Goal: Information Seeking & Learning: Check status

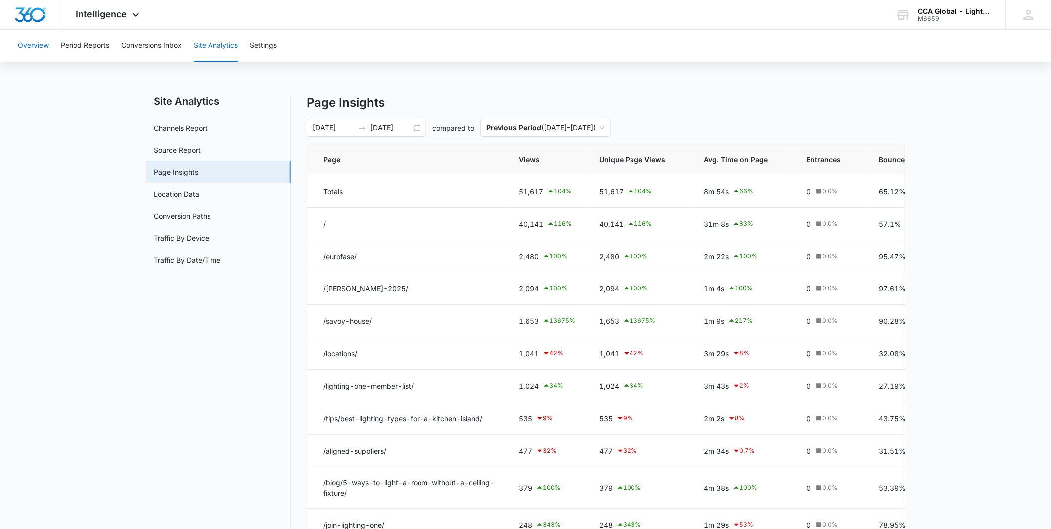
click at [38, 50] on button "Overview" at bounding box center [33, 46] width 31 height 32
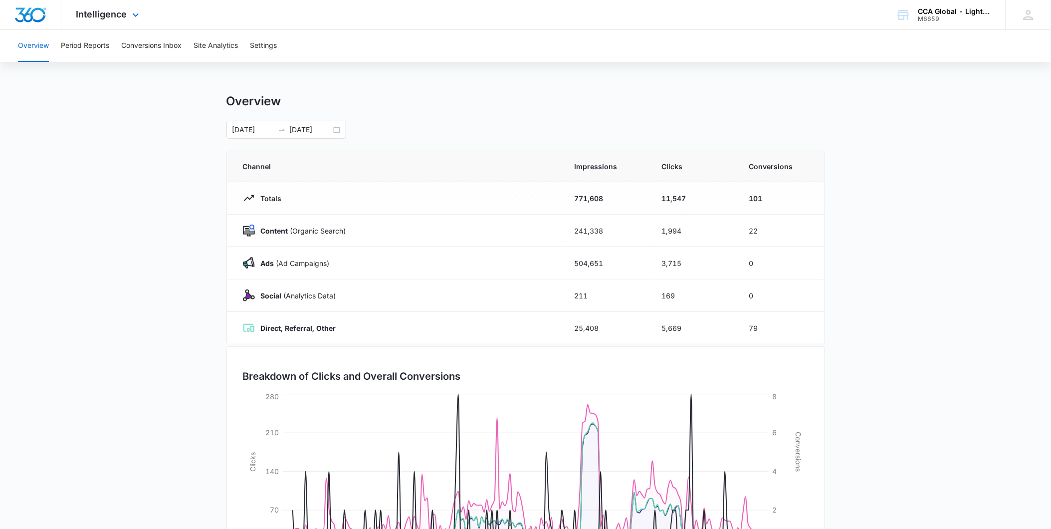
click at [123, 3] on div "Intelligence Apps Websites Forms CRM Email Social Content Ads Intelligence File…" at bounding box center [108, 14] width 95 height 29
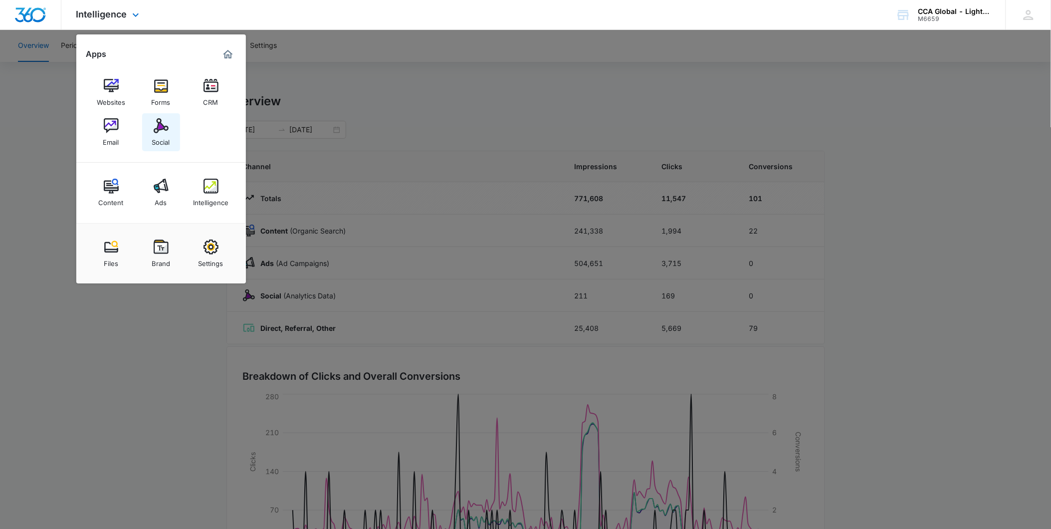
click at [165, 138] on div "Social" at bounding box center [161, 139] width 18 height 13
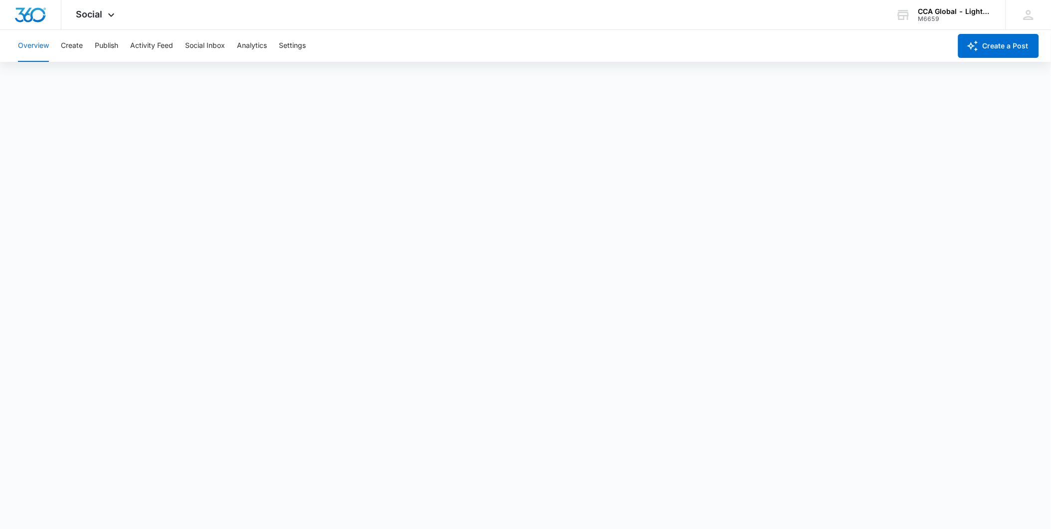
scroll to position [3, 0]
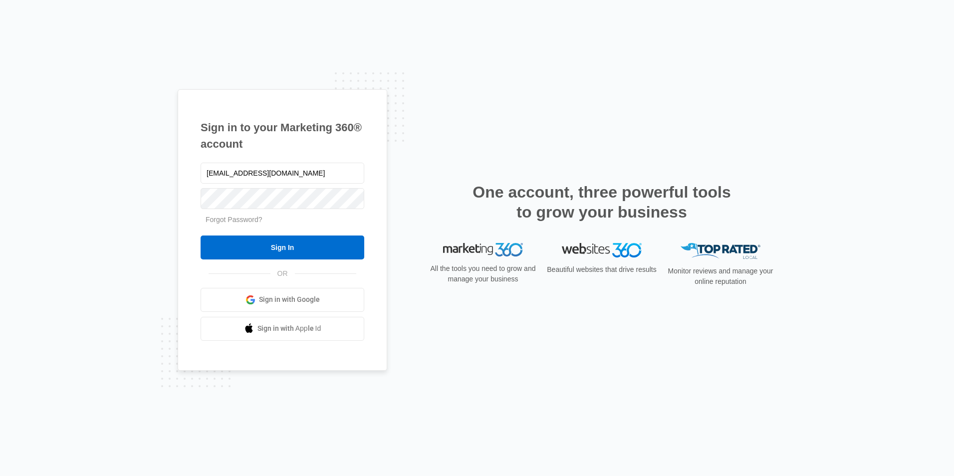
type input "[EMAIL_ADDRESS][DOMAIN_NAME]"
click at [201, 235] on input "Sign In" at bounding box center [283, 247] width 164 height 24
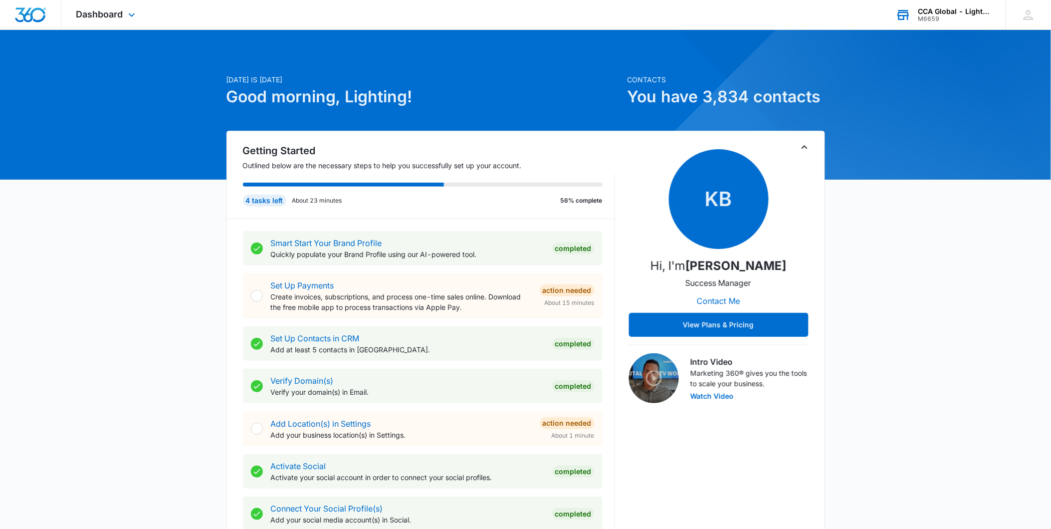
click at [974, 14] on div "CCA Global - Lighting One" at bounding box center [954, 11] width 73 height 8
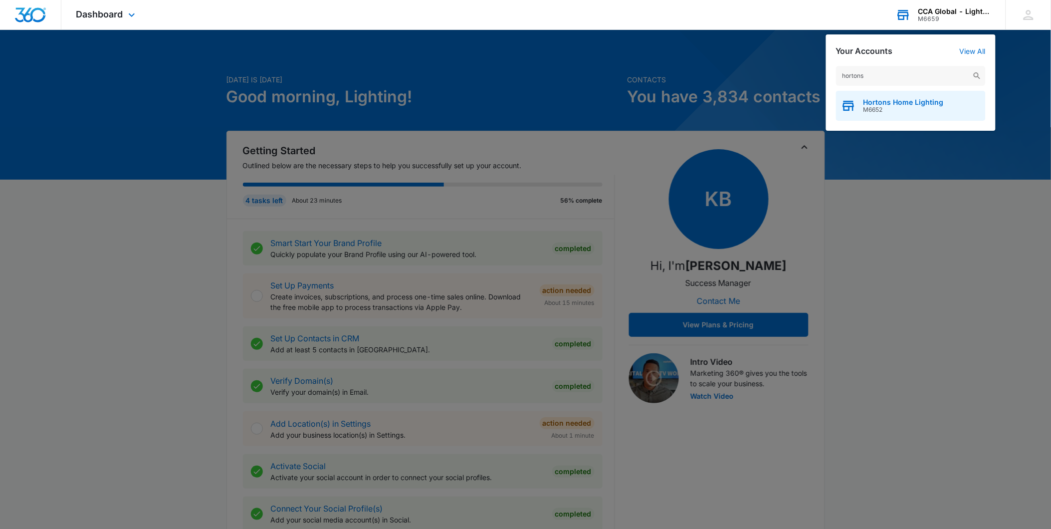
type input "hortons"
click at [880, 97] on div "Hortons Home Lighting M6652" at bounding box center [911, 106] width 150 height 30
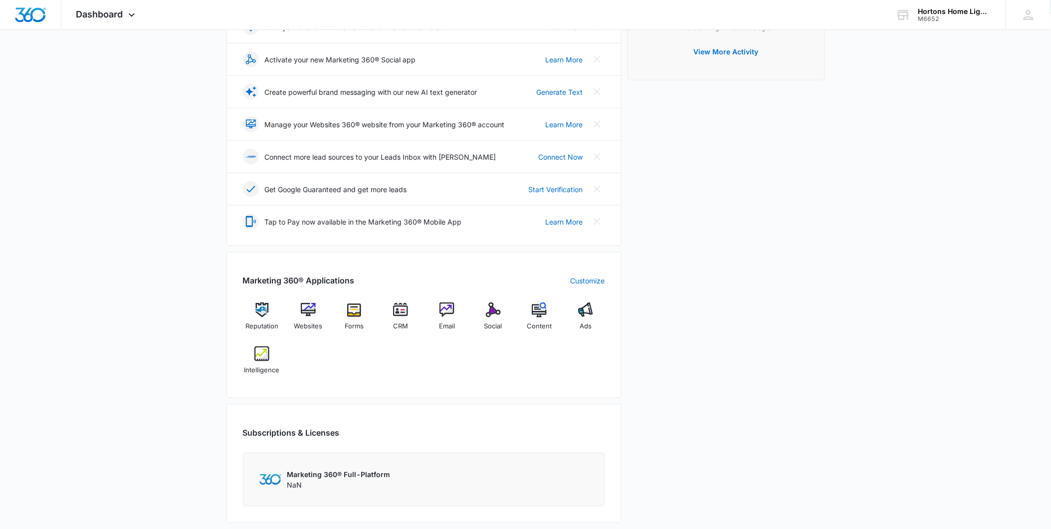
scroll to position [166, 0]
click at [443, 311] on img at bounding box center [446, 309] width 15 height 15
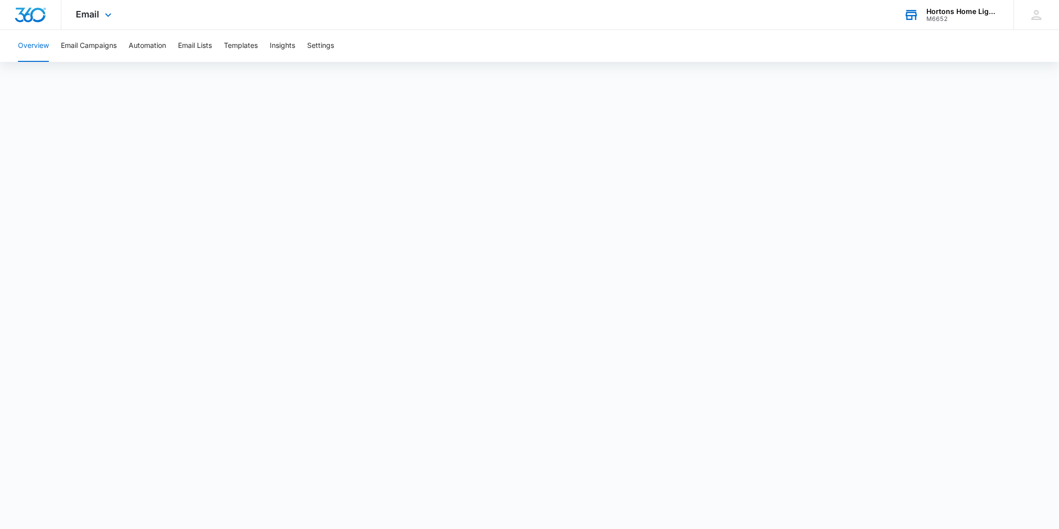
click at [943, 20] on div "M6652" at bounding box center [963, 18] width 73 height 7
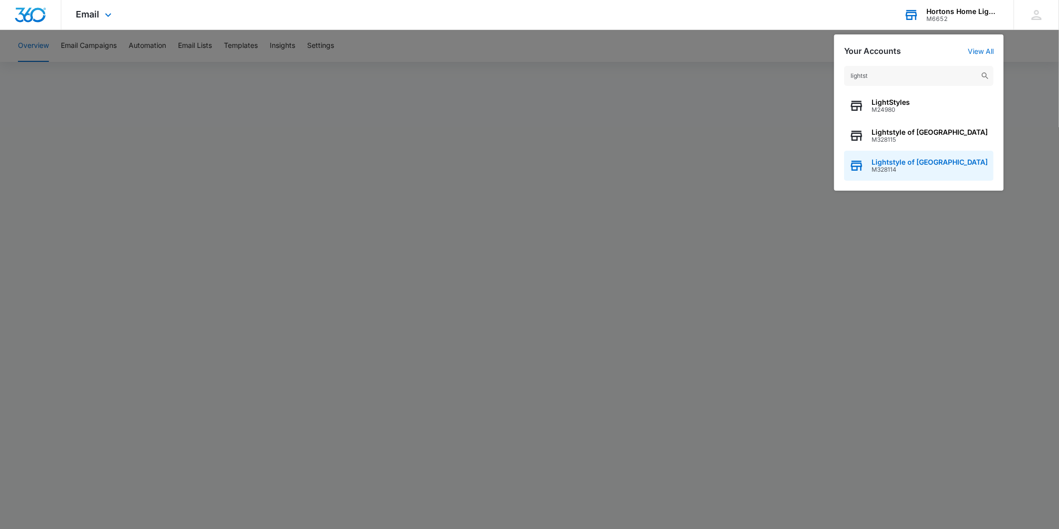
type input "lightst"
click at [916, 168] on span "M328114" at bounding box center [930, 169] width 116 height 7
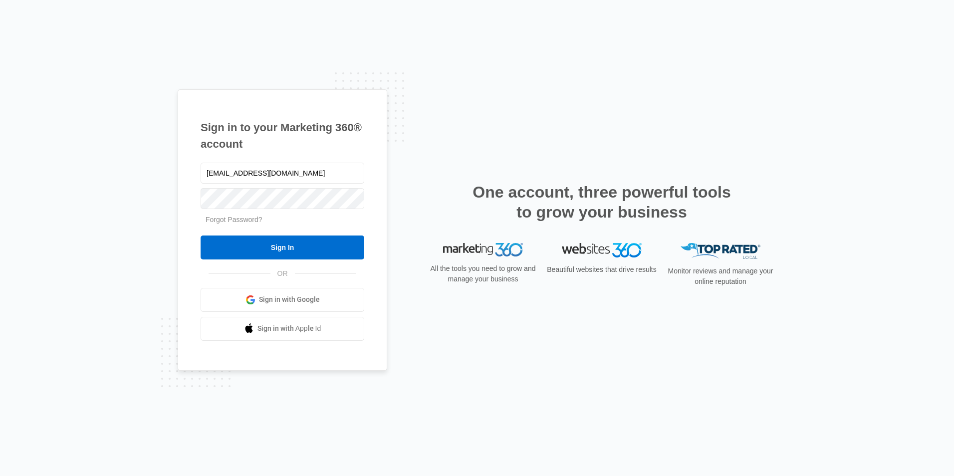
type input "marketing@lightingone.com"
click at [201, 235] on input "Sign In" at bounding box center [283, 247] width 164 height 24
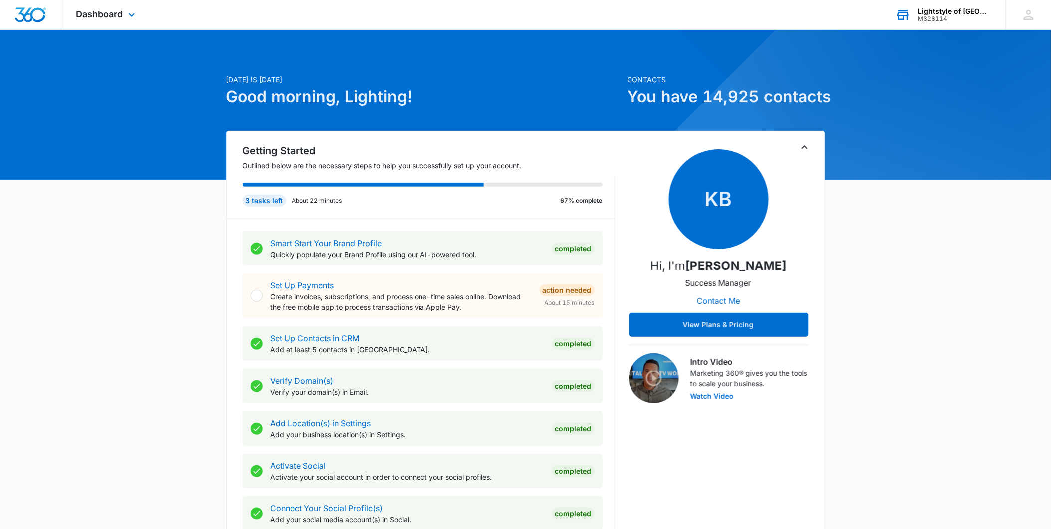
click at [961, 19] on div "M328114" at bounding box center [954, 18] width 73 height 7
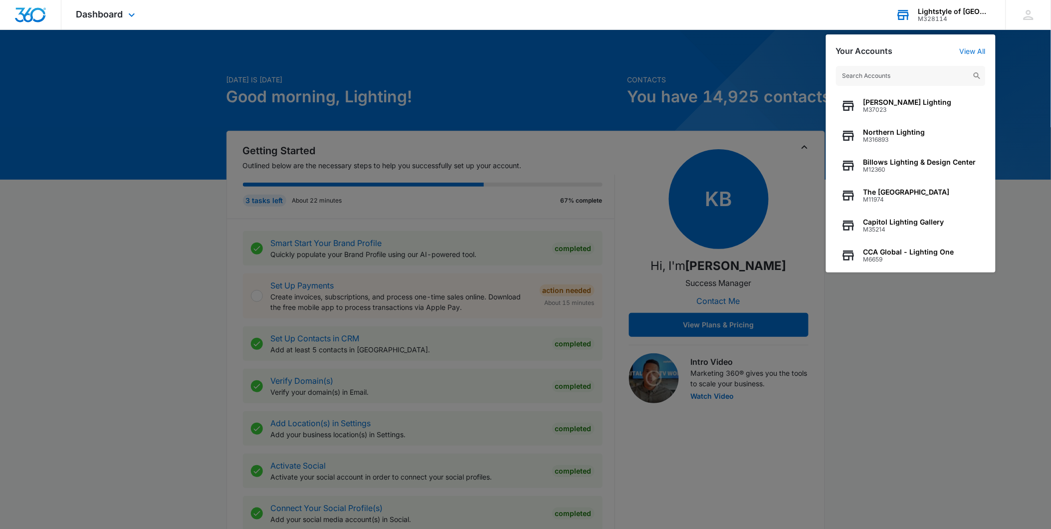
click at [895, 71] on input "text" at bounding box center [911, 76] width 150 height 20
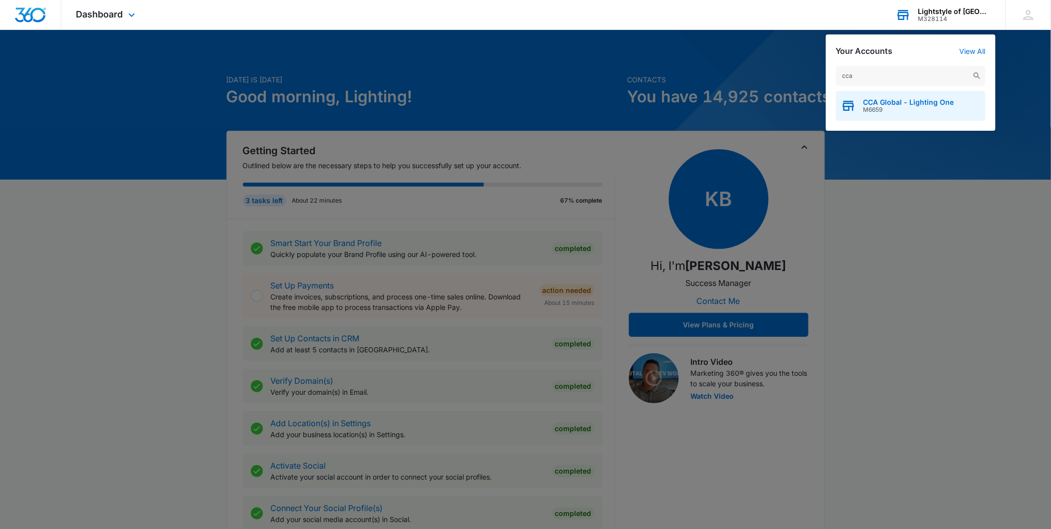
type input "cca"
click at [893, 101] on span "CCA Global - Lighting One" at bounding box center [908, 102] width 91 height 8
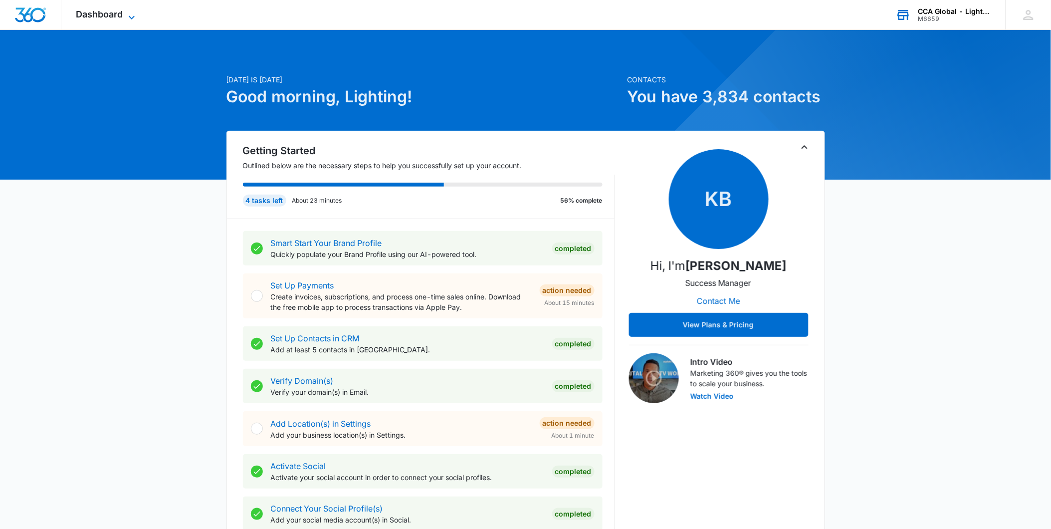
click at [127, 15] on icon at bounding box center [132, 17] width 12 height 12
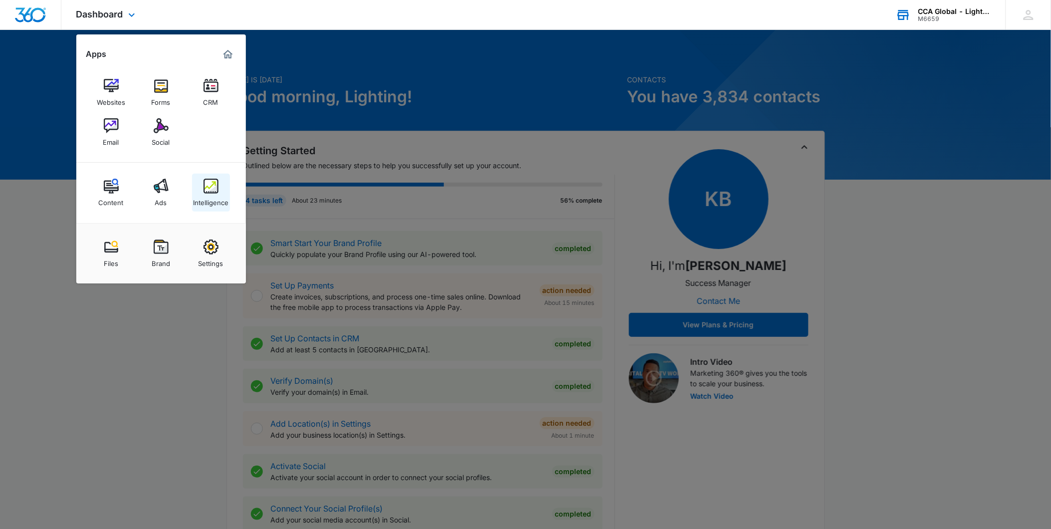
click at [215, 192] on img at bounding box center [211, 186] width 15 height 15
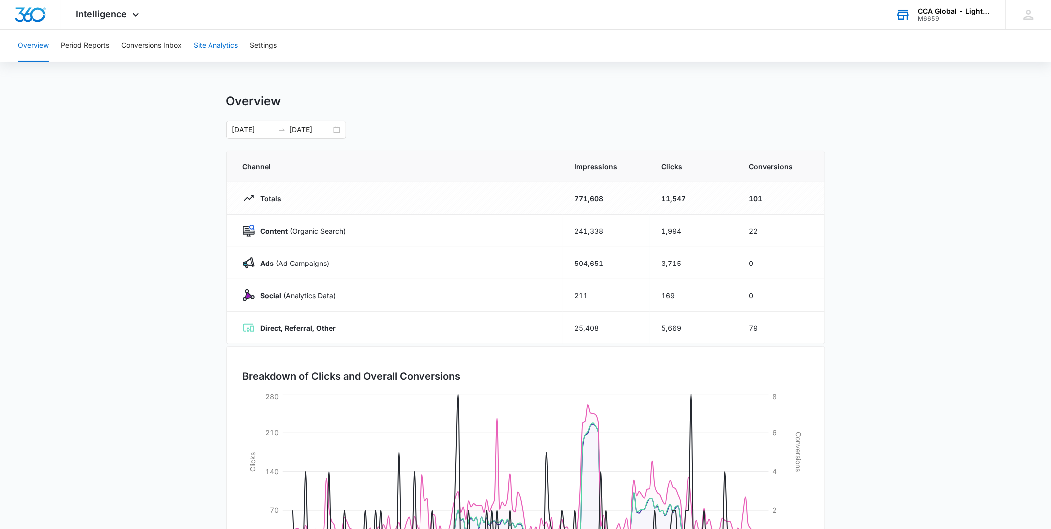
click at [205, 45] on button "Site Analytics" at bounding box center [216, 46] width 44 height 32
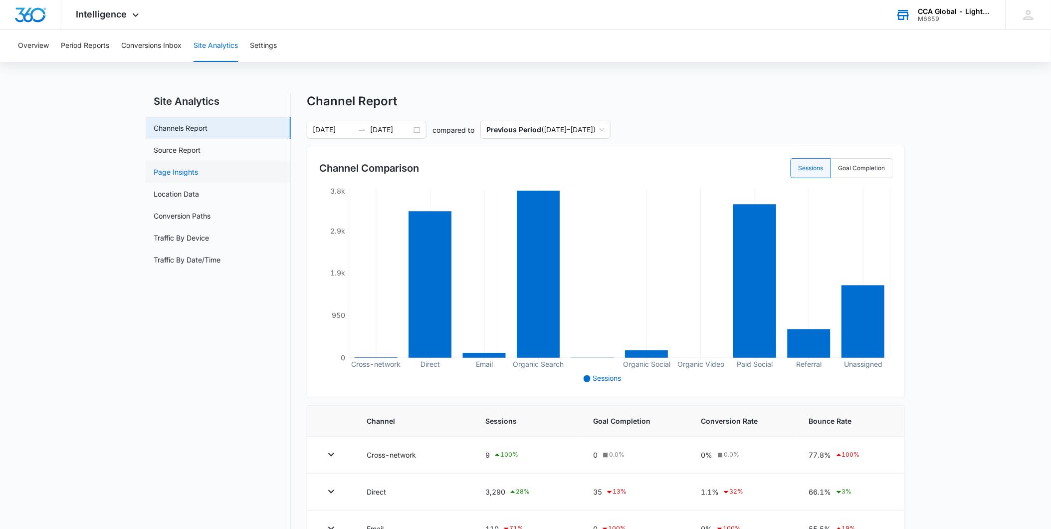
click at [188, 167] on link "Page Insights" at bounding box center [176, 172] width 44 height 10
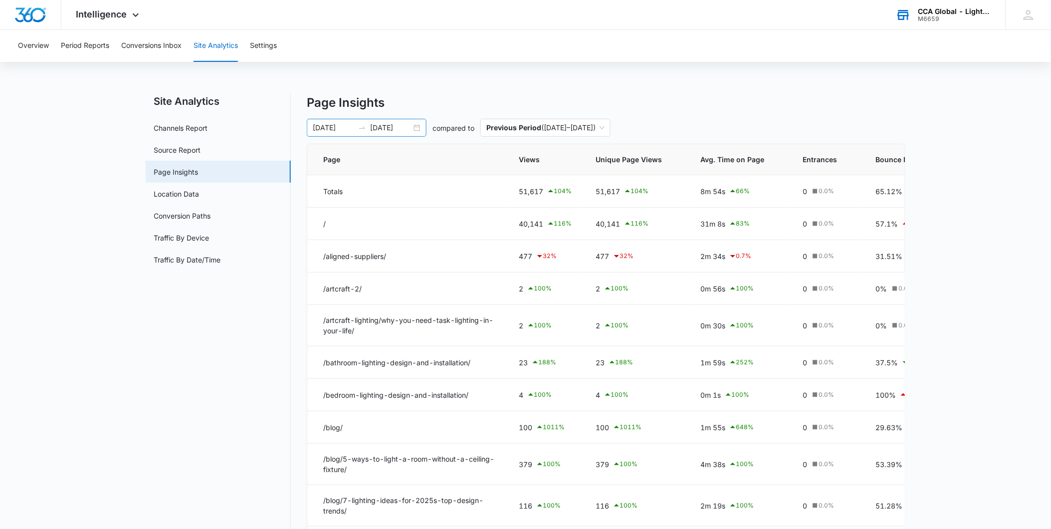
click at [336, 127] on input "[DATE]" at bounding box center [333, 127] width 41 height 11
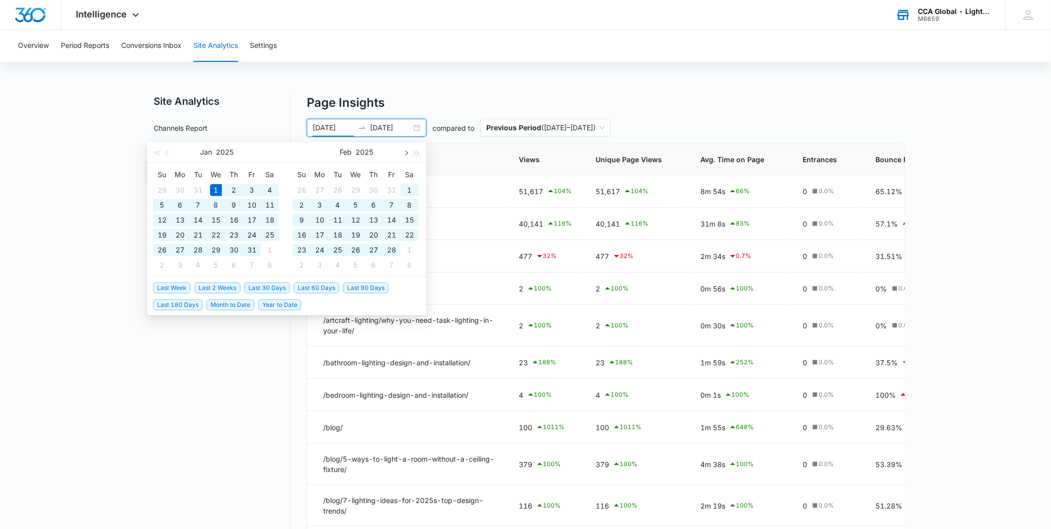
click at [406, 154] on span "button" at bounding box center [405, 152] width 5 height 5
type input "[DATE]"
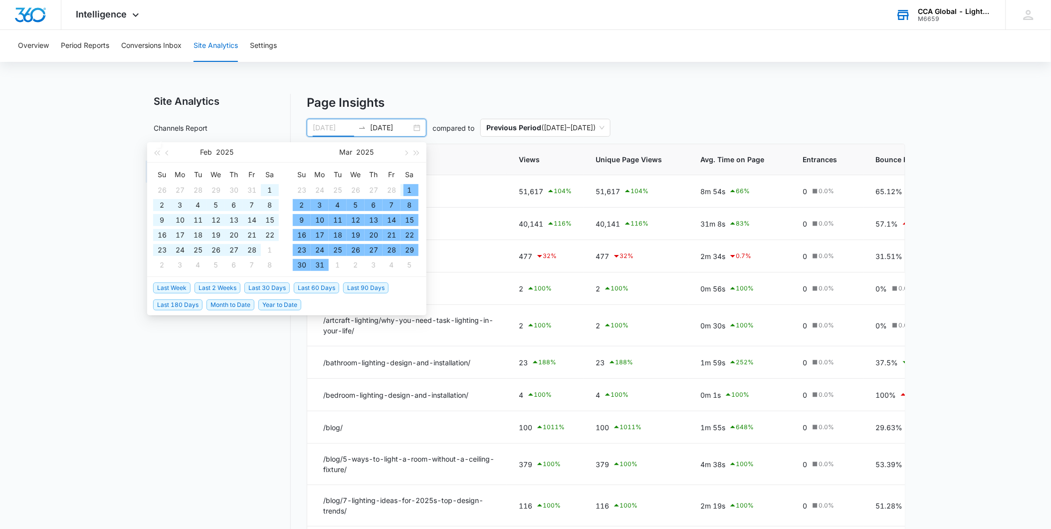
click at [406, 186] on div "1" at bounding box center [410, 190] width 12 height 12
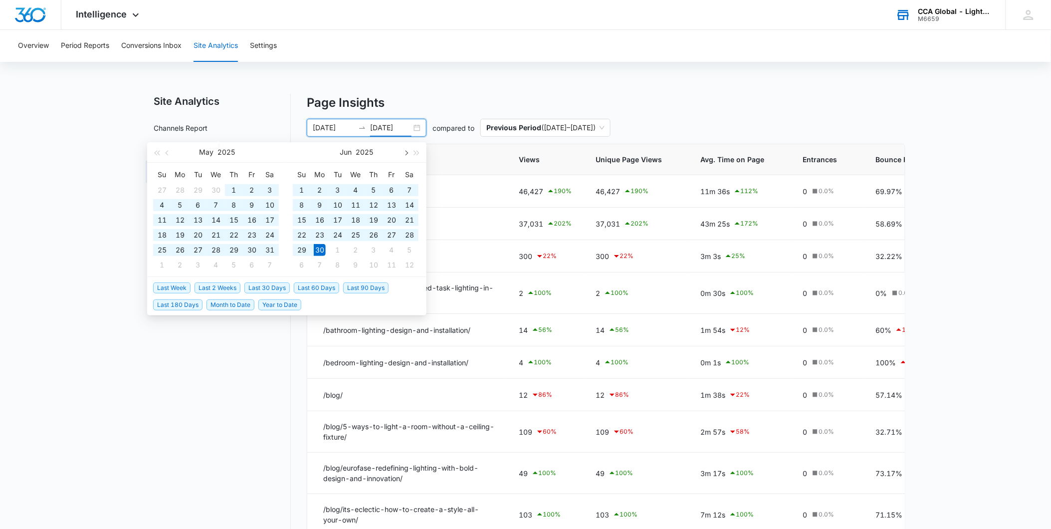
click at [408, 152] on button "button" at bounding box center [405, 152] width 11 height 20
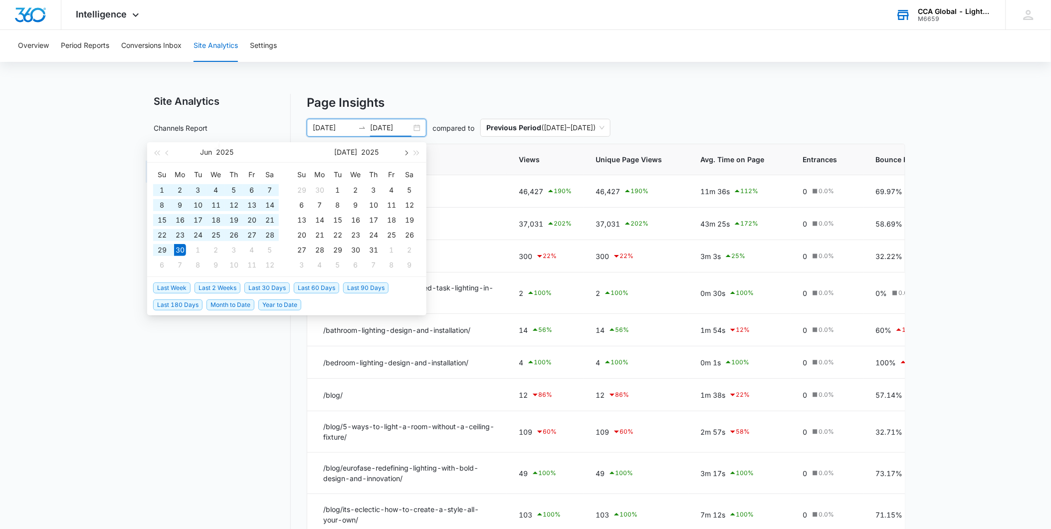
click at [408, 152] on span "button" at bounding box center [405, 152] width 5 height 5
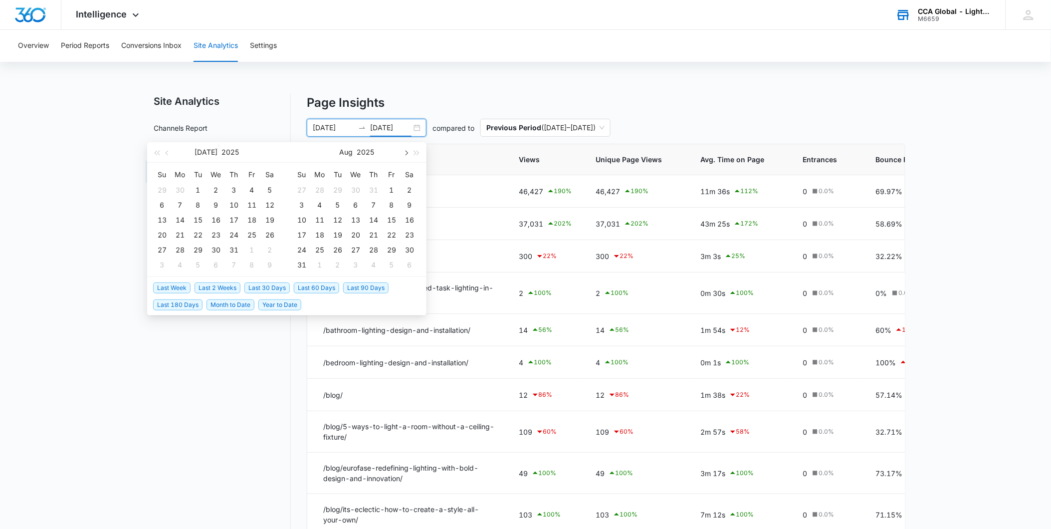
click at [408, 152] on span "button" at bounding box center [405, 152] width 5 height 5
click at [392, 205] on div "10" at bounding box center [392, 205] width 12 height 12
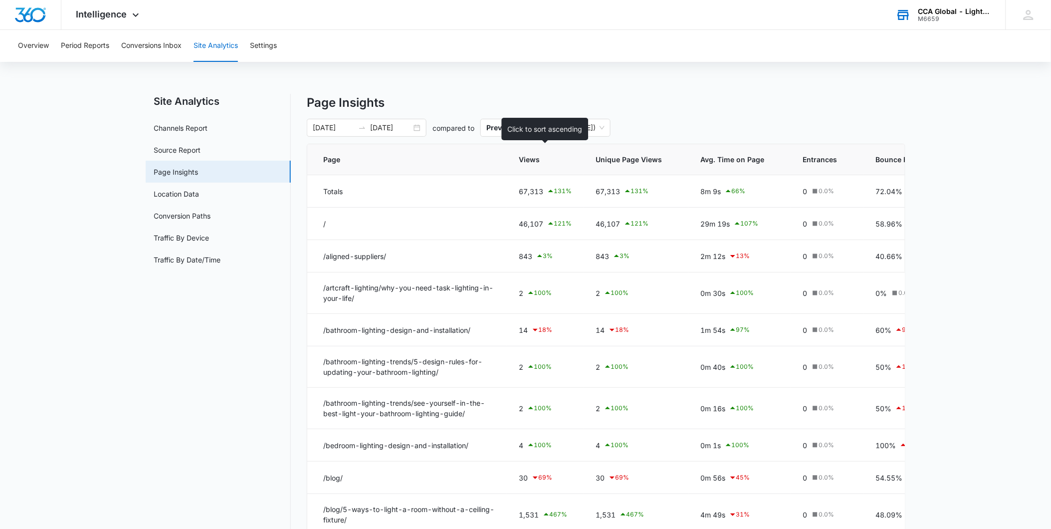
click at [537, 158] on span "Views" at bounding box center [538, 159] width 38 height 10
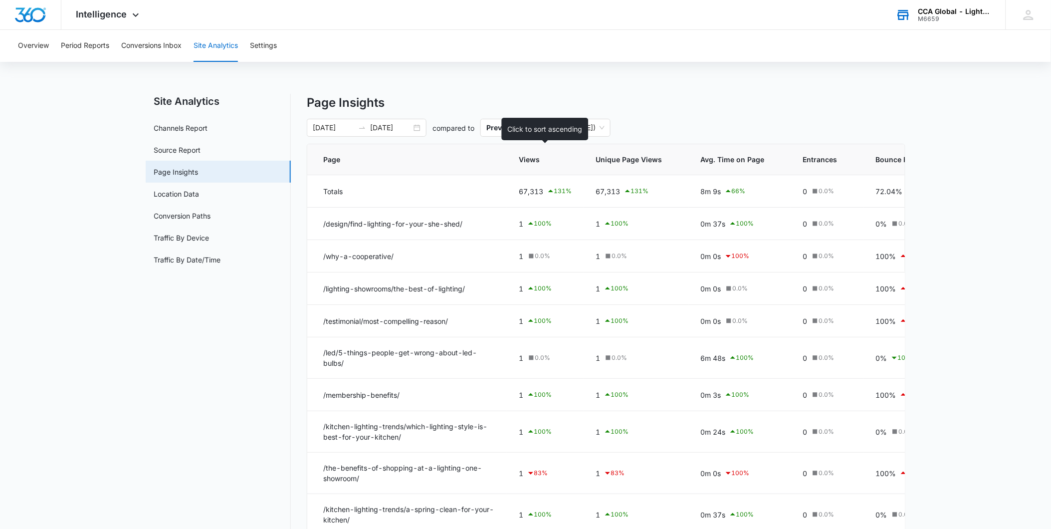
click at [537, 158] on span "Views" at bounding box center [538, 159] width 38 height 10
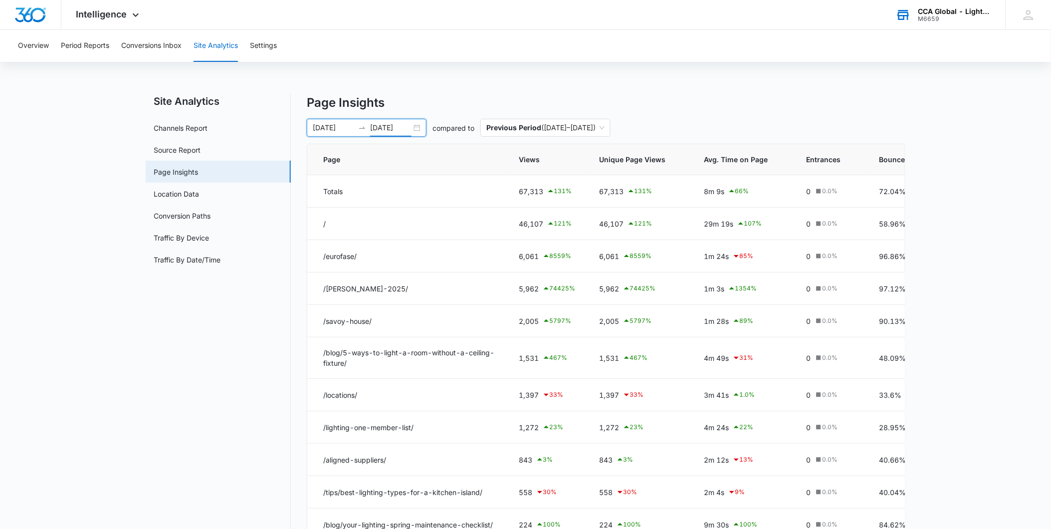
click at [389, 130] on input "[DATE]" at bounding box center [390, 127] width 41 height 11
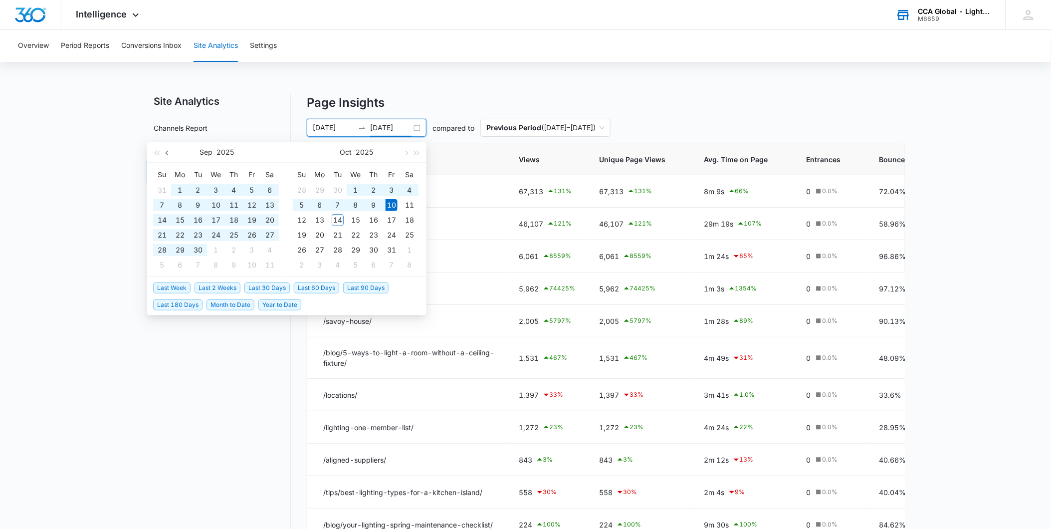
click at [169, 153] on span "button" at bounding box center [168, 152] width 5 height 5
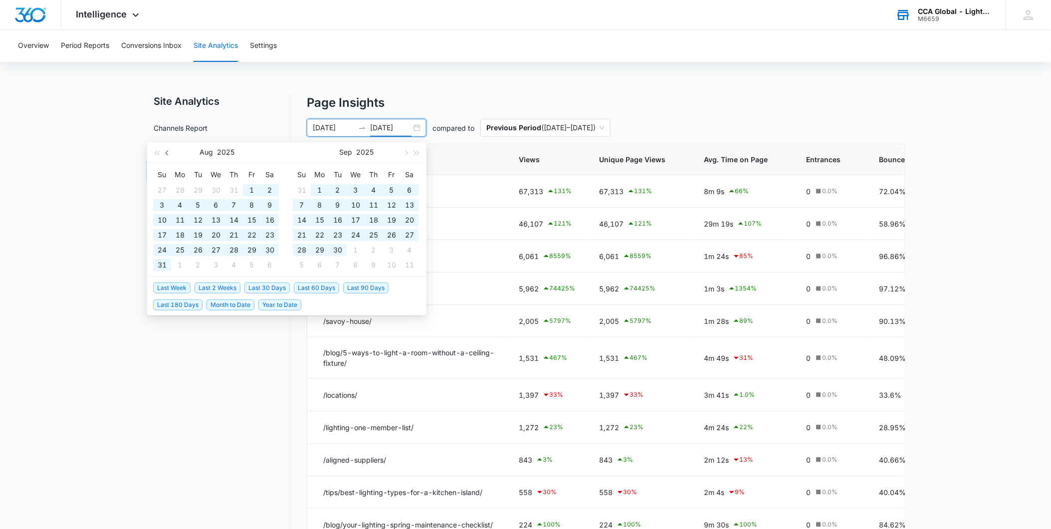
click at [169, 153] on span "button" at bounding box center [168, 152] width 5 height 5
click at [168, 153] on span "button" at bounding box center [168, 152] width 5 height 5
click at [168, 156] on button "button" at bounding box center [167, 152] width 11 height 20
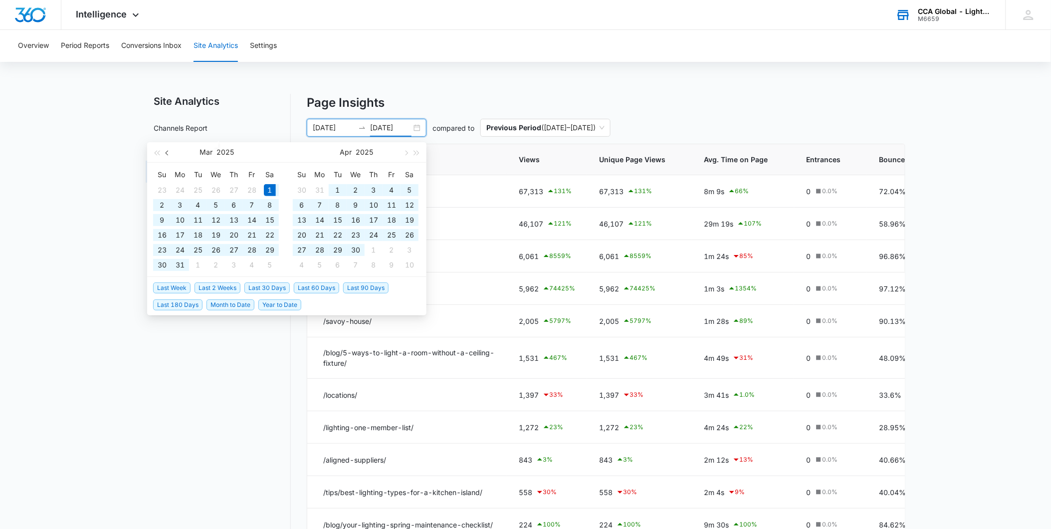
click at [168, 156] on button "button" at bounding box center [167, 152] width 11 height 20
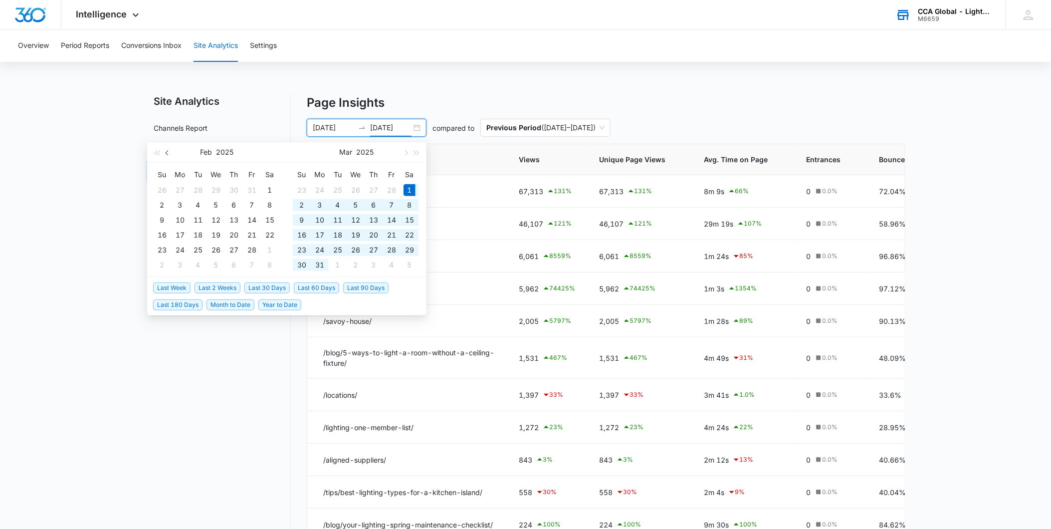
click at [167, 155] on button "button" at bounding box center [167, 152] width 11 height 20
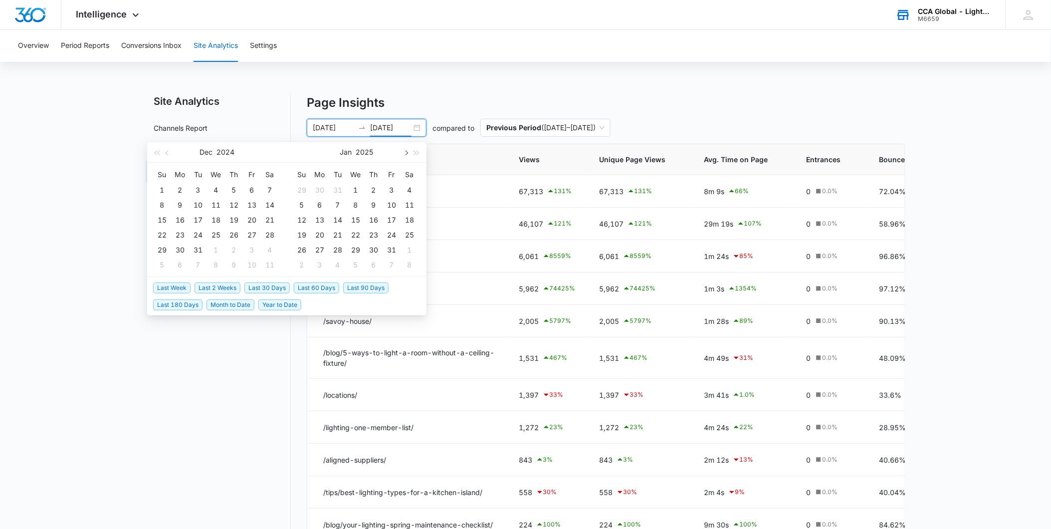
click at [402, 152] on button "button" at bounding box center [405, 152] width 11 height 20
type input "[DATE]"
click at [217, 190] on div "1" at bounding box center [216, 190] width 12 height 12
click at [397, 123] on input "[DATE]" at bounding box center [390, 127] width 41 height 11
click at [404, 157] on button "button" at bounding box center [405, 152] width 11 height 20
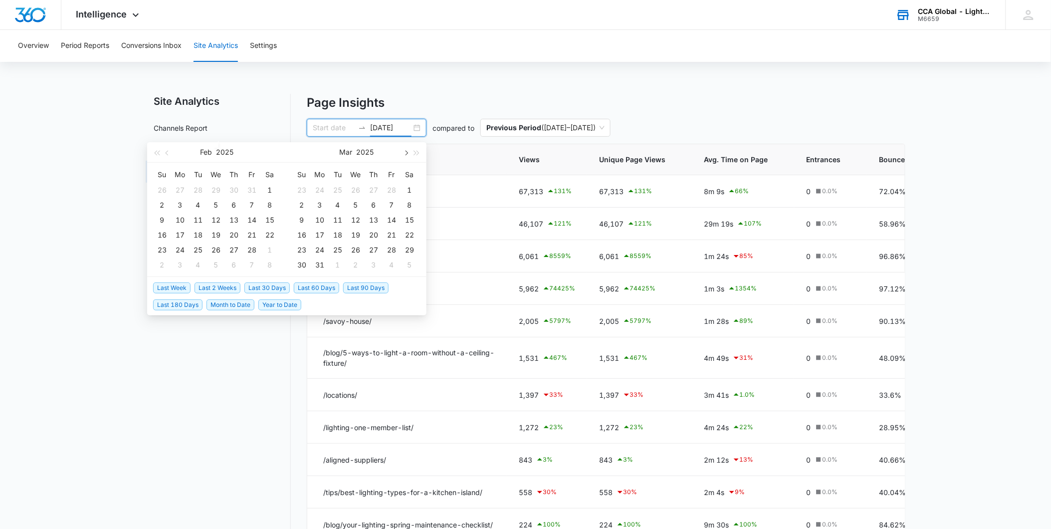
click at [404, 157] on button "button" at bounding box center [405, 152] width 11 height 20
click at [405, 157] on button "button" at bounding box center [405, 152] width 11 height 20
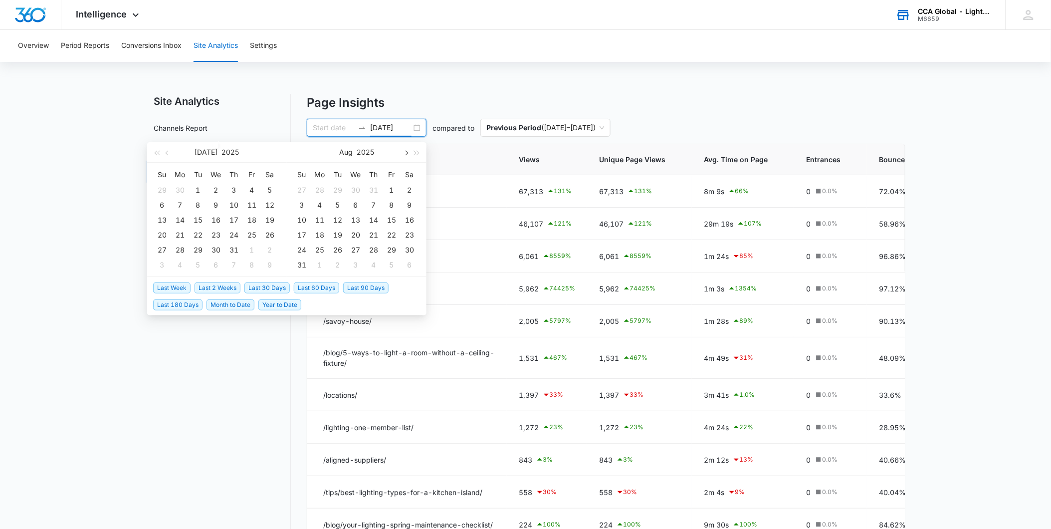
click at [405, 157] on button "button" at bounding box center [405, 152] width 11 height 20
type input "[DATE]"
click at [390, 203] on div "10" at bounding box center [392, 205] width 12 height 12
type input "[DATE]"
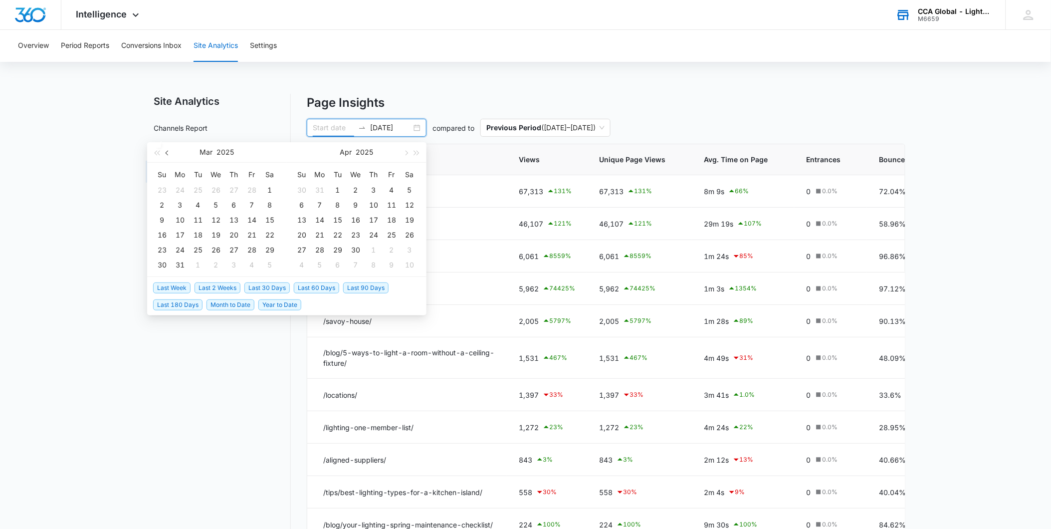
click at [166, 153] on button "button" at bounding box center [167, 152] width 11 height 20
click at [166, 153] on span "button" at bounding box center [168, 152] width 5 height 5
click at [166, 152] on span "button" at bounding box center [168, 152] width 5 height 5
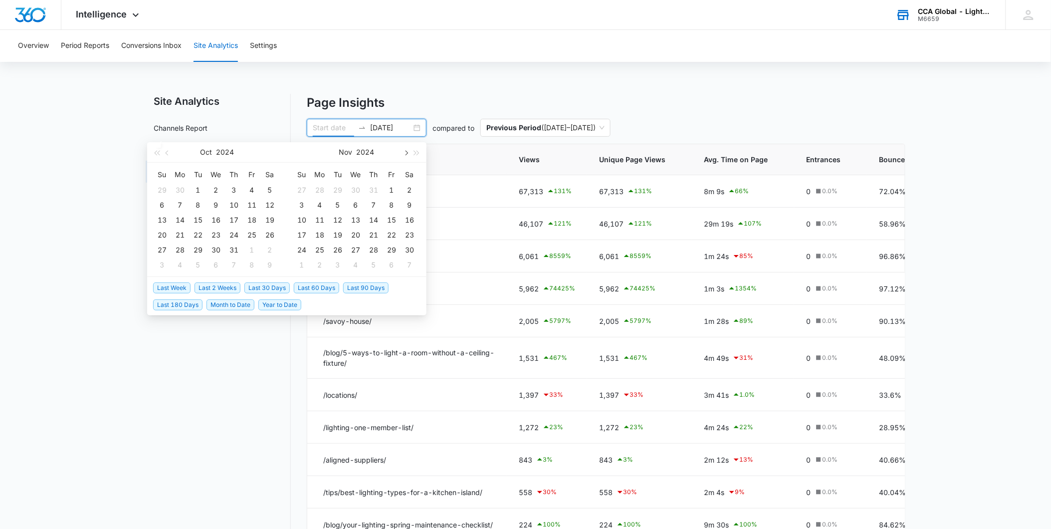
click at [403, 152] on span "button" at bounding box center [405, 152] width 5 height 5
type input "[DATE]"
click at [352, 190] on div "1" at bounding box center [356, 190] width 12 height 12
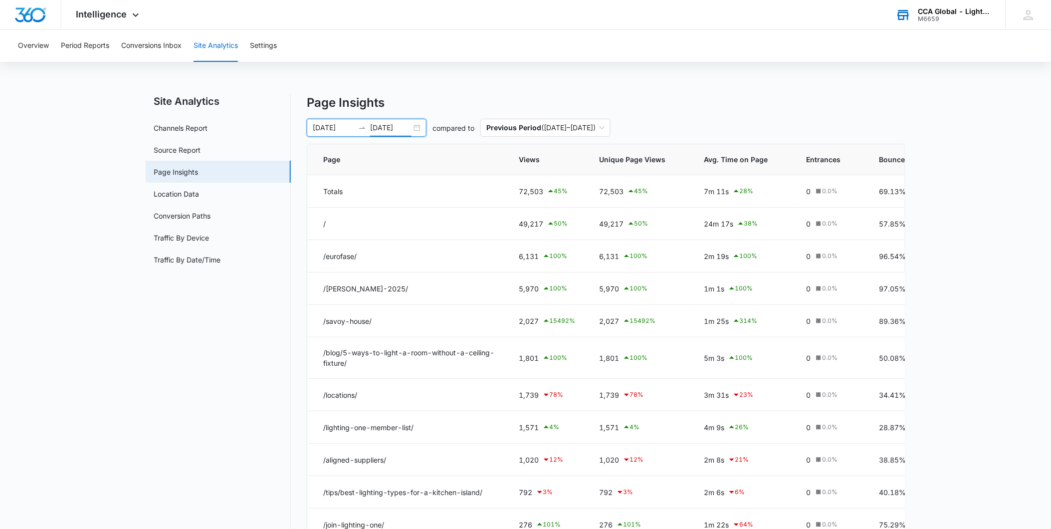
click at [397, 128] on input "[DATE]" at bounding box center [390, 127] width 41 height 11
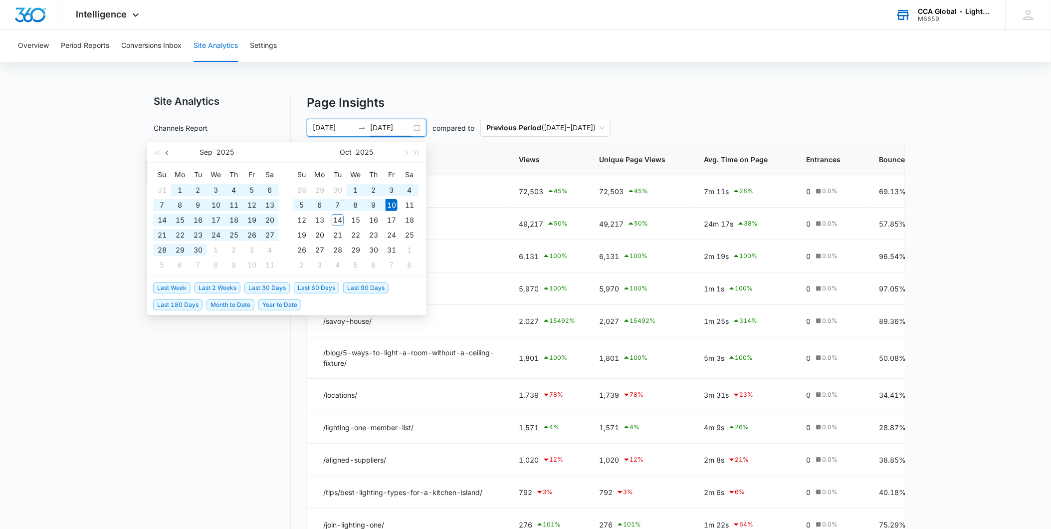
click at [170, 153] on button "button" at bounding box center [167, 152] width 11 height 20
click at [169, 153] on span "button" at bounding box center [168, 152] width 5 height 5
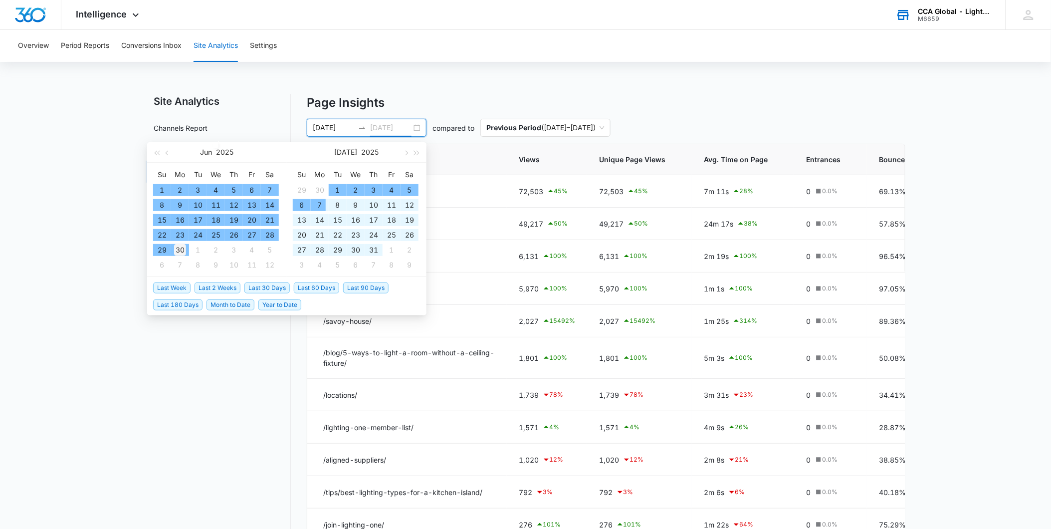
type input "[DATE]"
click at [181, 248] on div "30" at bounding box center [180, 250] width 12 height 12
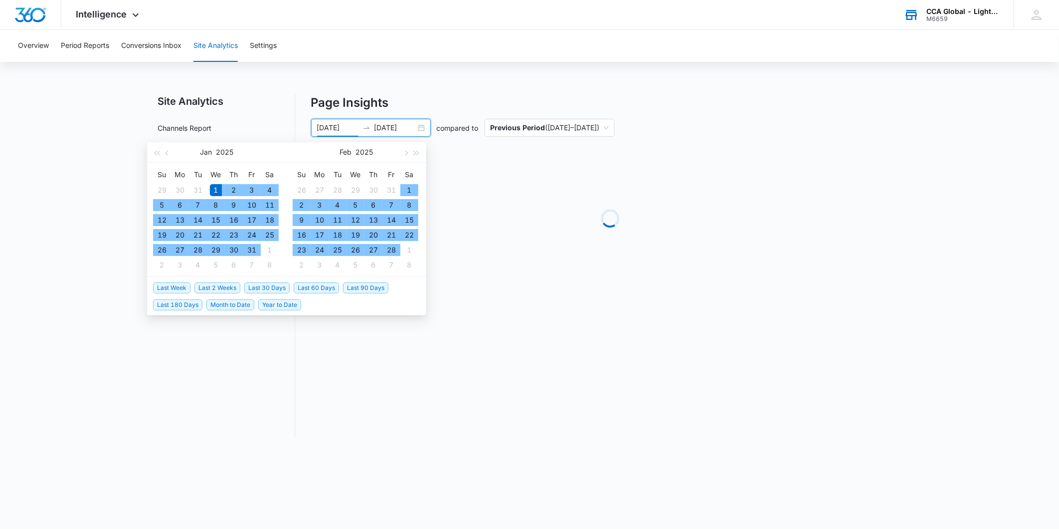
type input "[DATE]"
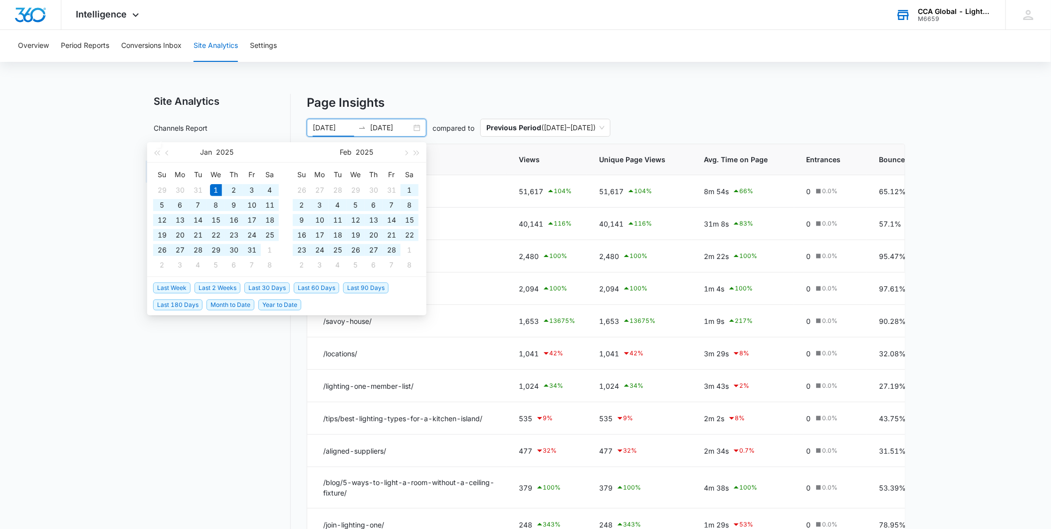
click at [156, 352] on nav "Site Analytics Channels Report Source Report Page Insights Location Data Conver…" at bounding box center [218, 339] width 145 height 490
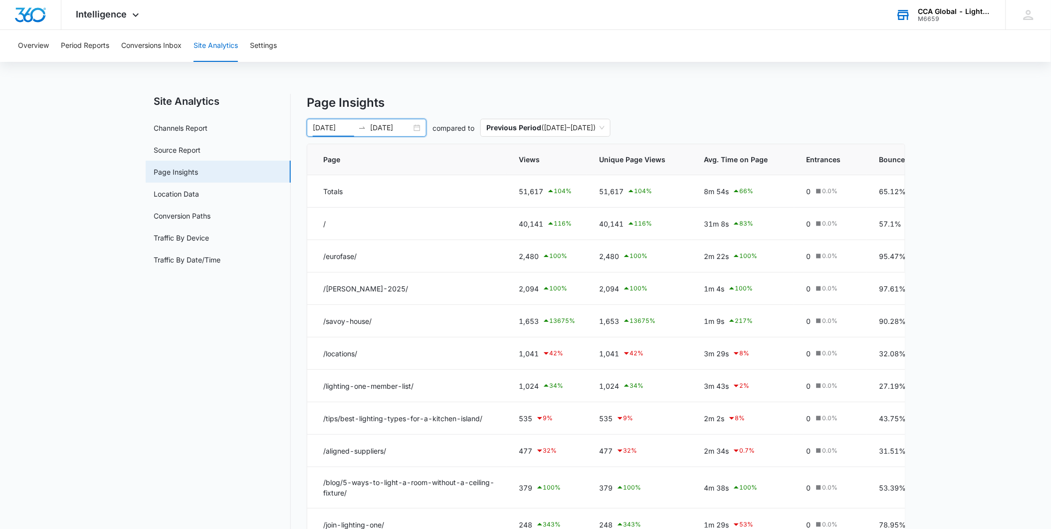
click at [945, 5] on div "CCA Global - Lighting One M6659 Your Accounts View All" at bounding box center [943, 14] width 125 height 29
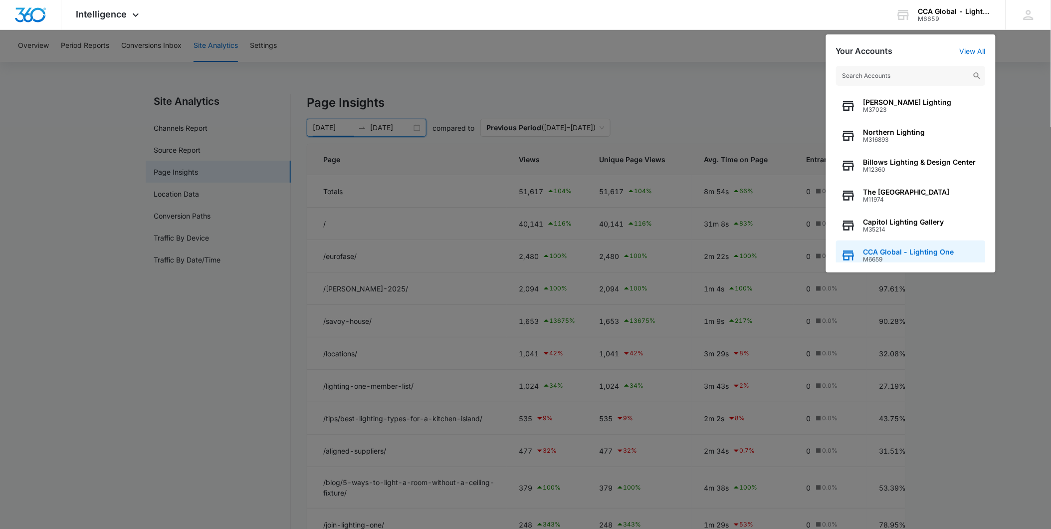
click at [898, 246] on div "CCA Global - Lighting One M6659" at bounding box center [911, 255] width 150 height 30
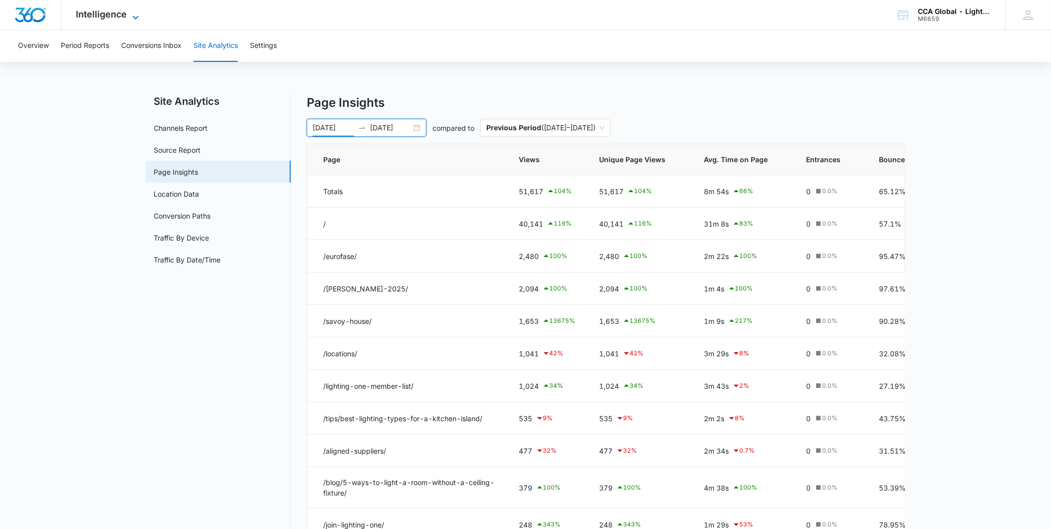
click at [108, 15] on span "Intelligence" at bounding box center [101, 14] width 51 height 10
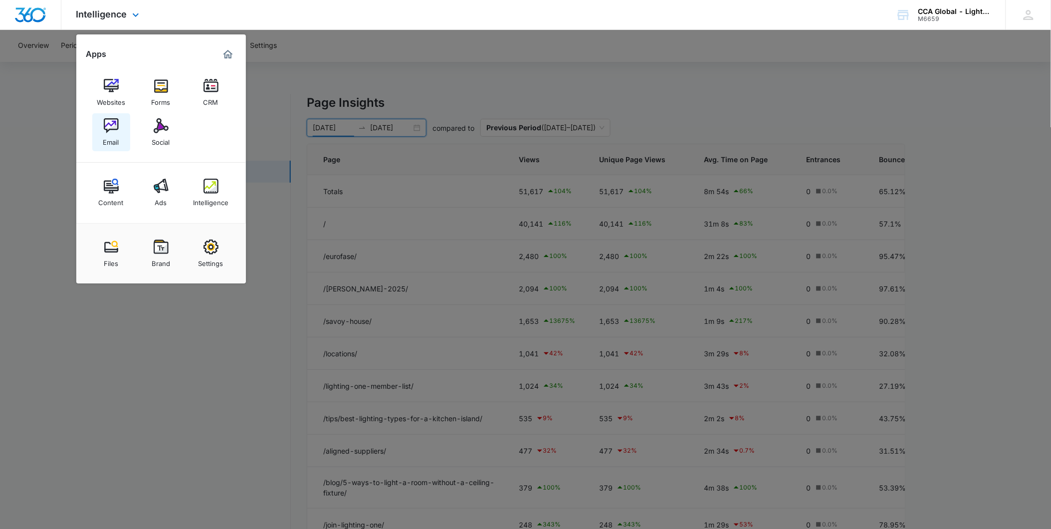
click at [113, 132] on img at bounding box center [111, 125] width 15 height 15
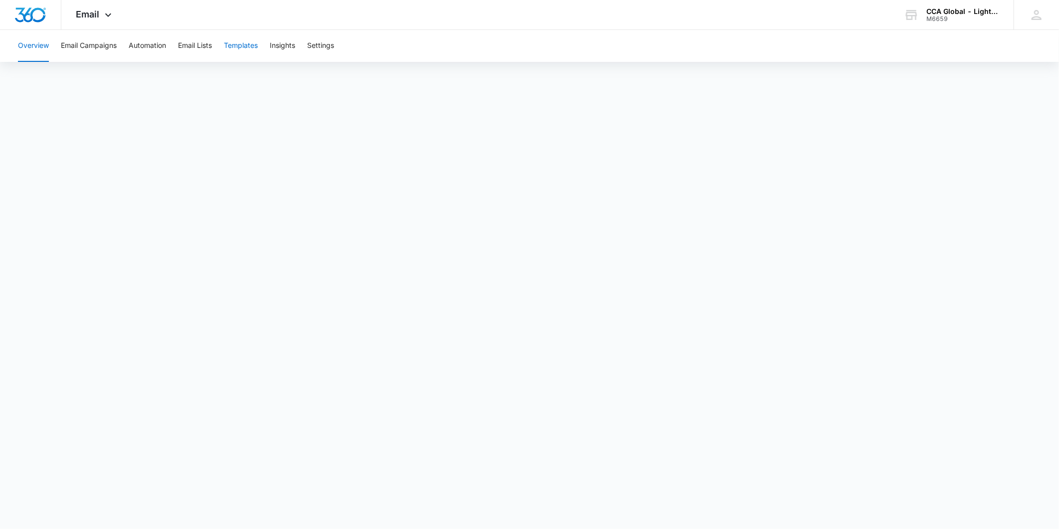
click at [232, 45] on button "Templates" at bounding box center [241, 46] width 34 height 32
